Goal: Entertainment & Leisure: Browse casually

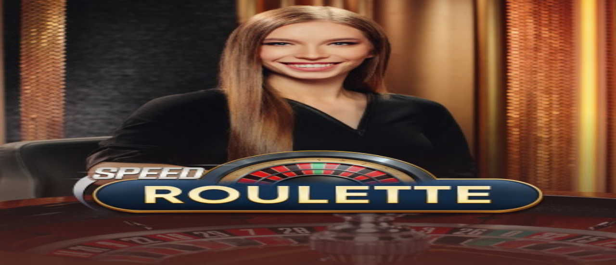
click at [461, 265] on div at bounding box center [308, 268] width 608 height 0
type input "**********"
